Goal: Information Seeking & Learning: Learn about a topic

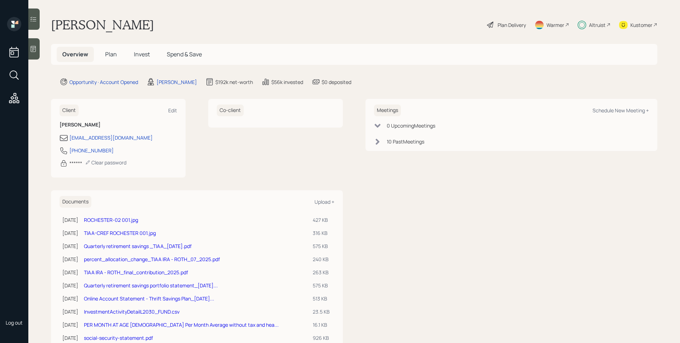
click at [589, 26] on div "Altruist" at bounding box center [597, 24] width 17 height 7
click at [144, 55] on span "Invest" at bounding box center [142, 54] width 16 height 8
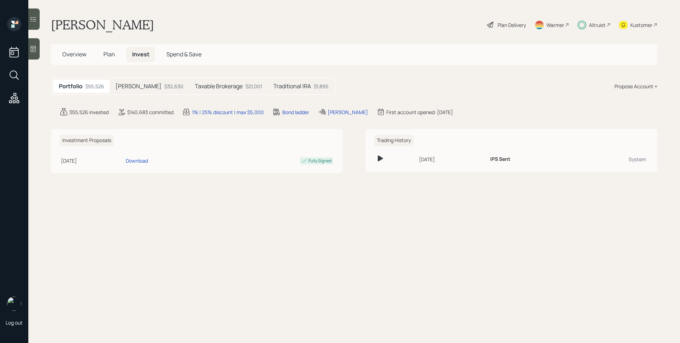
click at [245, 87] on div "$21,001" at bounding box center [253, 85] width 17 height 7
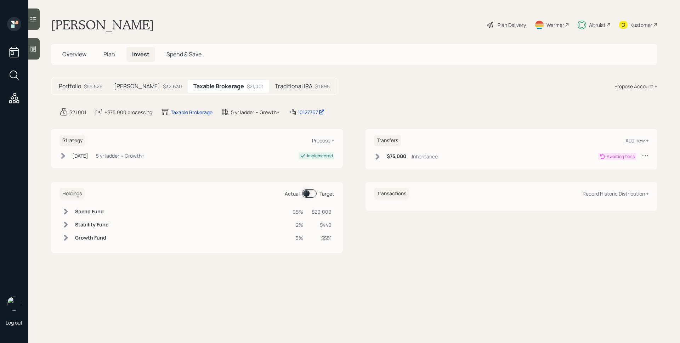
click at [310, 191] on span at bounding box center [309, 193] width 15 height 8
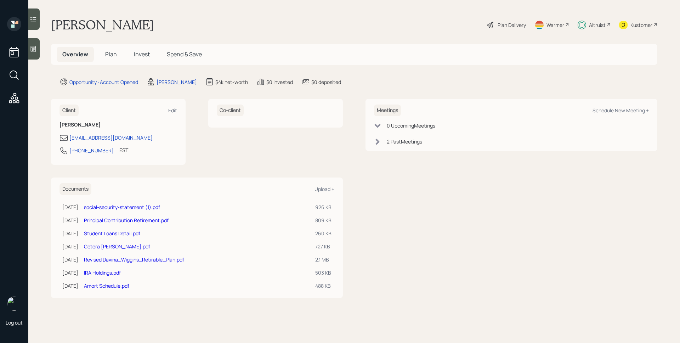
click at [596, 27] on div "Altruist" at bounding box center [597, 24] width 17 height 7
